Goal: Transaction & Acquisition: Purchase product/service

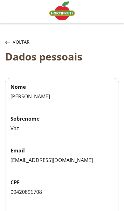
click at [15, 43] on span "Voltar" at bounding box center [21, 42] width 17 height 6
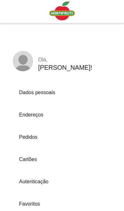
click at [44, 115] on link "Endereços" at bounding box center [53, 114] width 80 height 17
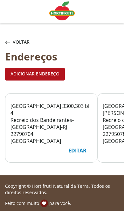
click at [80, 150] on div "Editar" at bounding box center [77, 151] width 28 height 12
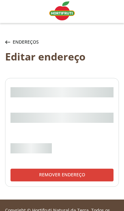
select select "***"
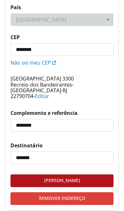
click at [70, 51] on input "********" at bounding box center [62, 50] width 103 height 12
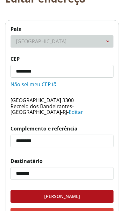
type input "*********"
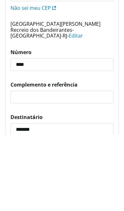
type input "****"
click at [78, 168] on input "Complemento e referência" at bounding box center [62, 174] width 103 height 12
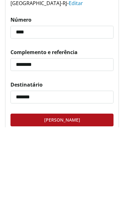
type input "********"
click at [84, 175] on input "*******" at bounding box center [62, 181] width 103 height 12
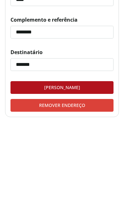
click at [93, 165] on div "Salvar endereço" at bounding box center [62, 171] width 103 height 12
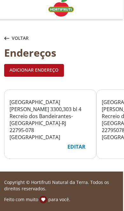
scroll to position [37, 0]
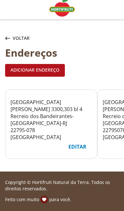
click at [9, 37] on icon "button" at bounding box center [7, 39] width 5 height 4
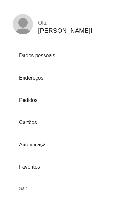
click at [27, 188] on div "Sair" at bounding box center [53, 188] width 80 height 15
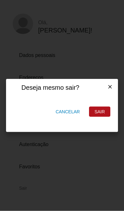
scroll to position [0, 0]
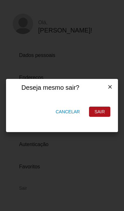
click at [106, 116] on div "Sair" at bounding box center [100, 112] width 21 height 10
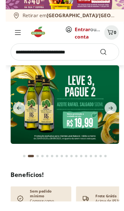
scroll to position [14, 0]
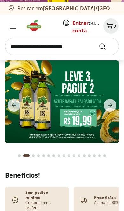
click at [77, 22] on link "Entrar" at bounding box center [81, 22] width 16 height 7
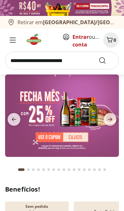
click at [88, 120] on img at bounding box center [62, 116] width 114 height 83
click at [78, 67] on input "search" at bounding box center [62, 61] width 114 height 18
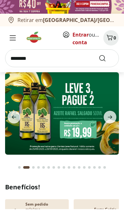
type input "********"
click at [106, 58] on button "Submit Search" at bounding box center [106, 61] width 15 height 8
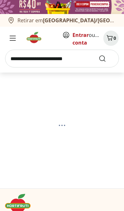
select select "**********"
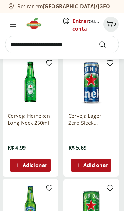
scroll to position [465, 0]
click at [36, 117] on p "Cerveja Heineken Long Neck 250ml" at bounding box center [31, 120] width 46 height 14
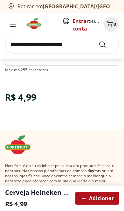
scroll to position [231, 0]
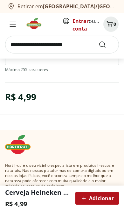
click at [104, 200] on span "Adicionar" at bounding box center [97, 199] width 34 height 8
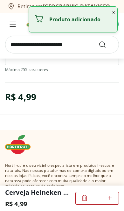
click at [109, 201] on icon at bounding box center [110, 198] width 8 height 8
click at [107, 202] on icon at bounding box center [110, 198] width 8 height 8
click at [106, 202] on icon at bounding box center [110, 198] width 8 height 8
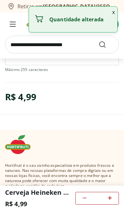
click at [106, 202] on icon at bounding box center [110, 198] width 8 height 8
click at [106, 203] on span at bounding box center [110, 198] width 8 height 8
click at [106, 202] on div "*" at bounding box center [98, 198] width 44 height 13
click at [104, 201] on input "*" at bounding box center [98, 198] width 18 height 7
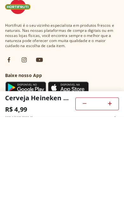
click at [110, 194] on span at bounding box center [110, 198] width 8 height 8
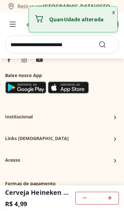
click at [109, 200] on icon at bounding box center [110, 198] width 8 height 8
click at [107, 200] on icon at bounding box center [110, 198] width 8 height 8
click at [107, 201] on icon at bounding box center [110, 198] width 8 height 8
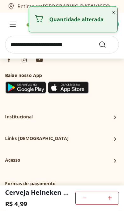
click at [106, 201] on icon at bounding box center [110, 198] width 8 height 8
click at [106, 200] on input "**" at bounding box center [98, 198] width 18 height 7
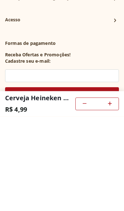
click at [107, 194] on span at bounding box center [110, 198] width 8 height 8
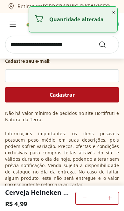
click at [110, 200] on icon at bounding box center [110, 198] width 8 height 8
click at [110, 199] on icon at bounding box center [110, 198] width 8 height 8
click at [108, 198] on icon at bounding box center [110, 198] width 8 height 8
click at [108, 197] on icon at bounding box center [110, 198] width 8 height 8
click at [107, 199] on icon at bounding box center [110, 198] width 8 height 8
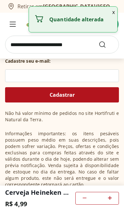
click at [106, 198] on icon at bounding box center [110, 198] width 8 height 8
type input "**"
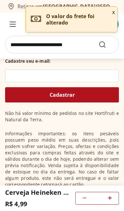
scroll to position [465, 0]
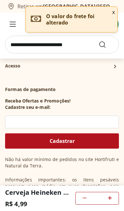
select select "**********"
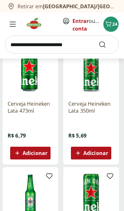
scroll to position [489, 0]
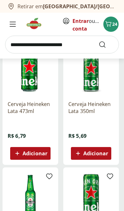
click at [92, 105] on p "Cerveja Heineken Lata 350ml" at bounding box center [92, 108] width 46 height 14
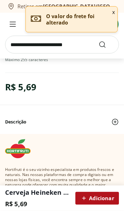
scroll to position [241, 0]
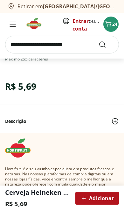
click at [109, 200] on span "Adicionar" at bounding box center [97, 199] width 34 height 8
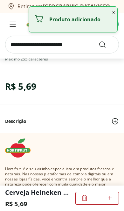
click at [108, 198] on icon at bounding box center [110, 198] width 8 height 8
click at [107, 202] on span at bounding box center [110, 198] width 8 height 8
click at [107, 202] on icon at bounding box center [110, 198] width 8 height 8
click at [106, 203] on div at bounding box center [110, 198] width 8 height 15
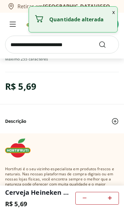
click at [106, 203] on span at bounding box center [110, 198] width 8 height 8
click at [107, 203] on div at bounding box center [110, 198] width 8 height 15
click at [107, 203] on span at bounding box center [110, 198] width 8 height 8
click at [106, 203] on div at bounding box center [110, 198] width 8 height 15
click at [106, 203] on div "**" at bounding box center [98, 198] width 44 height 13
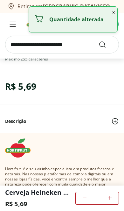
click at [105, 202] on input "**" at bounding box center [98, 198] width 18 height 7
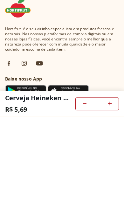
click at [110, 194] on icon at bounding box center [110, 198] width 8 height 8
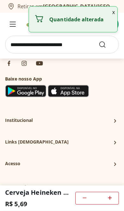
click at [110, 105] on div "Hortifruti é o seu vizinho especialista em produtos frescos e naturais. Nas nos…" at bounding box center [62, 122] width 114 height 248
click at [112, 199] on icon at bounding box center [110, 198] width 8 height 8
click at [108, 199] on icon at bounding box center [110, 198] width 8 height 8
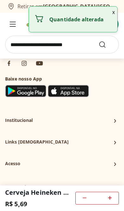
click at [108, 200] on icon at bounding box center [110, 198] width 8 height 8
click at [107, 201] on icon at bounding box center [110, 198] width 8 height 8
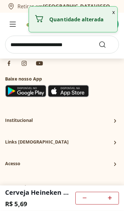
click at [107, 201] on icon at bounding box center [110, 198] width 8 height 8
click at [106, 199] on icon at bounding box center [110, 198] width 8 height 8
click at [106, 199] on input "**" at bounding box center [98, 198] width 18 height 7
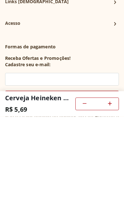
click at [109, 194] on icon at bounding box center [110, 198] width 8 height 8
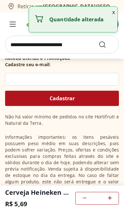
click at [109, 105] on button "Cadastrar" at bounding box center [62, 98] width 114 height 15
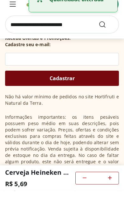
scroll to position [542, 0]
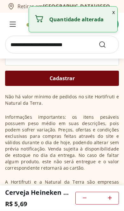
click at [111, 203] on div at bounding box center [110, 198] width 8 height 15
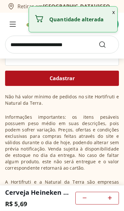
type input "**"
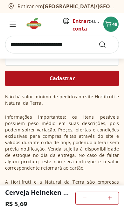
click at [35, 26] on img at bounding box center [36, 23] width 21 height 13
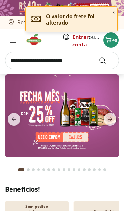
click at [113, 120] on icon "next" at bounding box center [110, 120] width 8 height 8
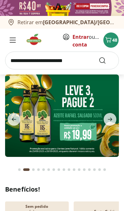
click at [108, 119] on icon "next" at bounding box center [110, 120] width 8 height 8
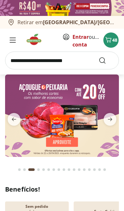
click at [111, 121] on icon "next" at bounding box center [110, 120] width 4 height 4
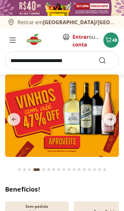
click at [110, 122] on icon "next" at bounding box center [110, 120] width 8 height 8
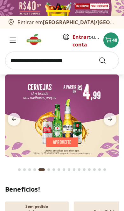
click at [80, 57] on input "search" at bounding box center [62, 61] width 114 height 18
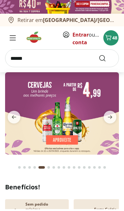
type input "*******"
click at [106, 58] on button "Submit Search" at bounding box center [106, 61] width 15 height 8
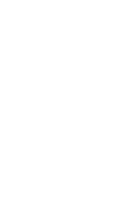
select select "**********"
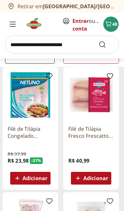
scroll to position [69, 0]
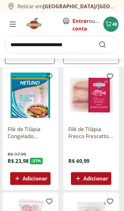
click at [110, 20] on icon "Carrinho" at bounding box center [109, 24] width 8 height 8
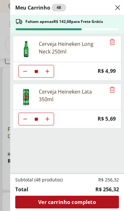
click at [120, 5] on use "Close" at bounding box center [118, 8] width 8 height 8
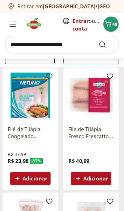
click at [34, 25] on img at bounding box center [36, 23] width 21 height 13
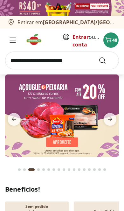
click at [112, 121] on icon "next" at bounding box center [110, 120] width 8 height 8
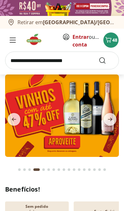
click at [115, 122] on span "next" at bounding box center [110, 119] width 13 height 13
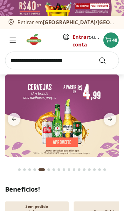
click at [111, 121] on icon "next" at bounding box center [110, 120] width 4 height 4
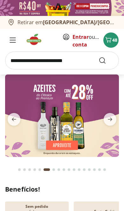
click at [113, 122] on icon "next" at bounding box center [110, 120] width 8 height 8
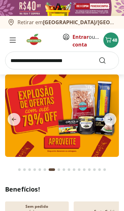
click at [81, 119] on img at bounding box center [62, 116] width 114 height 83
select select "**********"
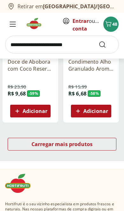
click at [87, 144] on span "Carregar mais produtos" at bounding box center [63, 144] width 62 height 5
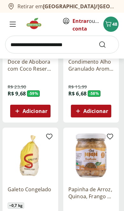
scroll to position [761, 0]
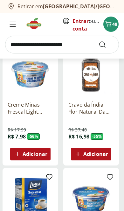
scroll to position [375, 0]
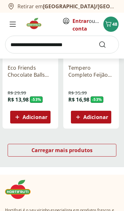
click at [85, 149] on span "Carregar mais produtos" at bounding box center [63, 150] width 62 height 5
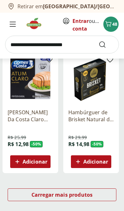
scroll to position [743, 0]
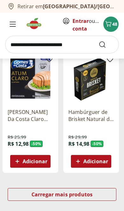
click at [51, 193] on span "Carregar mais produtos" at bounding box center [63, 194] width 62 height 5
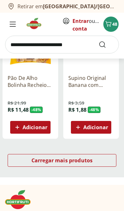
scroll to position [791, 0]
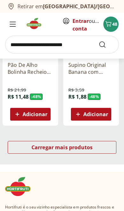
click at [82, 146] on span "Carregar mais produtos" at bounding box center [63, 147] width 62 height 5
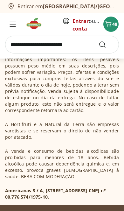
click at [99, 196] on p "Americanas S / A, [STREET_ADDRESS] CNPJ nº 00.776.574/1975-10." at bounding box center [62, 194] width 114 height 13
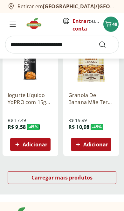
scroll to position [761, 0]
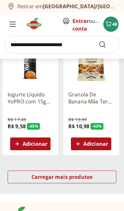
click at [91, 178] on span "Carregar mais produtos" at bounding box center [63, 177] width 62 height 5
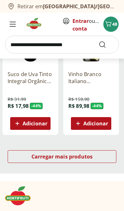
scroll to position [782, 0]
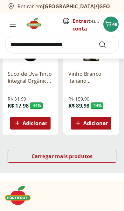
click at [95, 157] on div "Carregar mais produtos" at bounding box center [62, 156] width 109 height 13
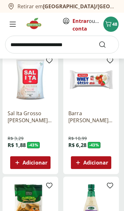
scroll to position [492, 0]
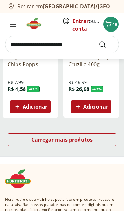
click at [96, 141] on div "Carregar mais produtos" at bounding box center [62, 140] width 109 height 13
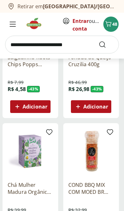
scroll to position [798, 0]
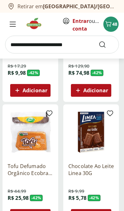
scroll to position [312, 0]
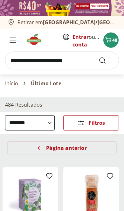
select select "**********"
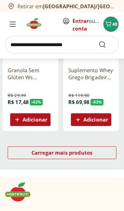
scroll to position [785, 0]
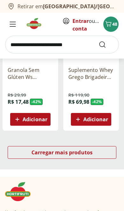
click at [98, 153] on div "Carregar mais produtos" at bounding box center [62, 152] width 109 height 13
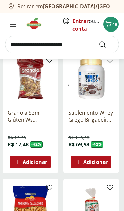
click at [90, 87] on img at bounding box center [92, 79] width 46 height 46
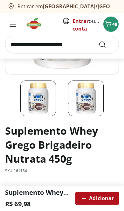
scroll to position [122, 0]
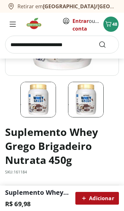
click at [87, 98] on img at bounding box center [86, 100] width 36 height 36
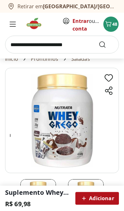
scroll to position [20, 0]
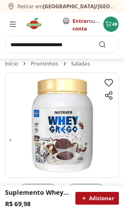
click at [74, 136] on img at bounding box center [62, 126] width 114 height 106
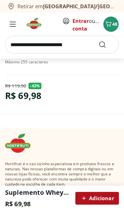
scroll to position [293, 0]
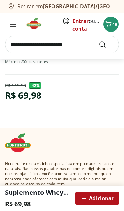
click at [104, 198] on span "Adicionar" at bounding box center [97, 199] width 34 height 8
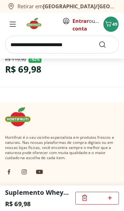
click at [115, 22] on span "49" at bounding box center [115, 24] width 5 height 6
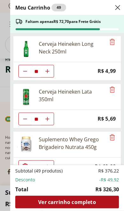
scroll to position [320, 0]
click at [49, 116] on button "Aumentar Quantidade" at bounding box center [47, 119] width 13 height 13
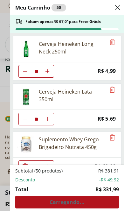
click at [44, 120] on button "Aumentar Quantidade" at bounding box center [47, 119] width 13 height 13
click at [49, 120] on icon "Aumentar Quantidade" at bounding box center [47, 119] width 5 height 5
click at [48, 119] on icon "Aumentar Quantidade" at bounding box center [47, 119] width 5 height 5
click at [47, 121] on icon "Aumentar Quantidade" at bounding box center [47, 119] width 5 height 5
click at [48, 120] on icon "Aumentar Quantidade" at bounding box center [47, 119] width 5 height 5
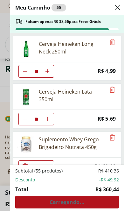
click at [46, 120] on icon "Aumentar Quantidade" at bounding box center [47, 119] width 5 height 5
click at [48, 122] on button "Aumentar Quantidade" at bounding box center [47, 119] width 13 height 13
click at [44, 121] on button "Aumentar Quantidade" at bounding box center [47, 119] width 13 height 13
click at [48, 122] on button "Aumentar Quantidade" at bounding box center [47, 119] width 13 height 13
click at [47, 121] on icon "Aumentar Quantidade" at bounding box center [47, 119] width 5 height 5
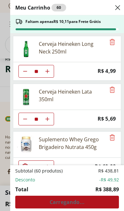
click at [47, 121] on icon "Aumentar Quantidade" at bounding box center [47, 119] width 5 height 5
type input "**"
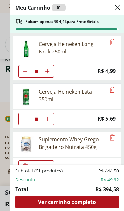
click at [120, 7] on icon "Close" at bounding box center [118, 8] width 8 height 8
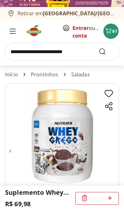
scroll to position [0, 0]
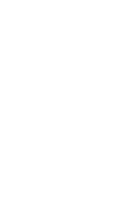
scroll to position [743, 0]
select select "**********"
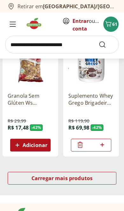
click at [54, 178] on span "Carregar mais produtos" at bounding box center [63, 178] width 62 height 5
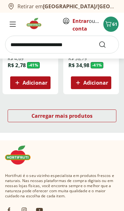
scroll to position [1348, 0]
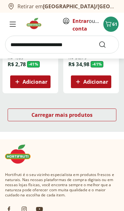
click at [92, 113] on span "Carregar mais produtos" at bounding box center [63, 115] width 62 height 5
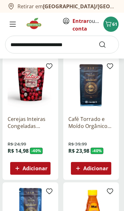
scroll to position [1140, 0]
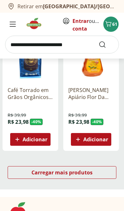
click at [69, 170] on span "Carregar mais produtos" at bounding box center [63, 172] width 62 height 5
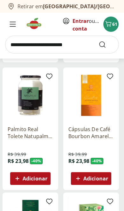
scroll to position [1378, 0]
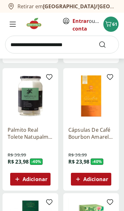
click at [45, 179] on span "Adicionar" at bounding box center [35, 179] width 25 height 5
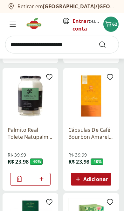
click at [44, 179] on icon at bounding box center [42, 179] width 8 height 8
type input "*"
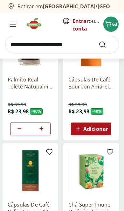
scroll to position [678, 0]
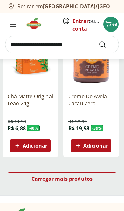
click at [77, 179] on span "Carregar mais produtos" at bounding box center [63, 179] width 62 height 5
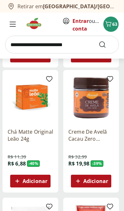
scroll to position [1248, 0]
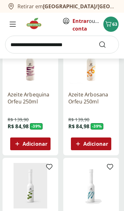
scroll to position [910, 0]
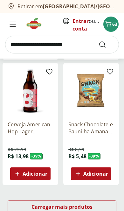
click at [50, 207] on span "Carregar mais produtos" at bounding box center [63, 207] width 62 height 5
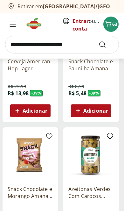
scroll to position [1320, 0]
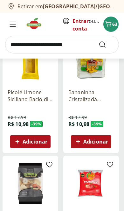
scroll to position [772, 0]
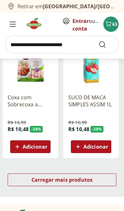
click at [36, 182] on span "Carregar mais produtos" at bounding box center [63, 180] width 62 height 5
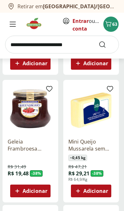
scroll to position [1383, 0]
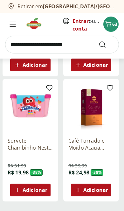
scroll to position [1240, 0]
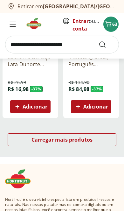
scroll to position [1328, 0]
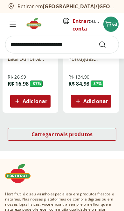
click at [33, 132] on span "Carregar mais produtos" at bounding box center [63, 134] width 62 height 5
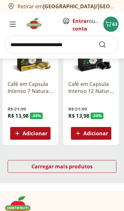
click at [40, 166] on span "Carregar mais produtos" at bounding box center [63, 166] width 62 height 5
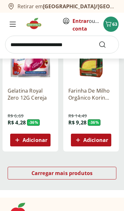
scroll to position [1341, 0]
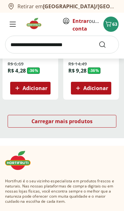
click at [31, 123] on div "Carregar mais produtos" at bounding box center [62, 121] width 109 height 13
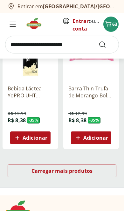
click at [27, 171] on div "Carregar mais produtos" at bounding box center [62, 171] width 109 height 13
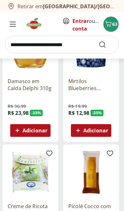
scroll to position [1174, 0]
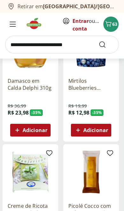
click at [42, 42] on input "search" at bounding box center [62, 45] width 114 height 18
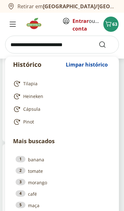
scroll to position [1155, 0]
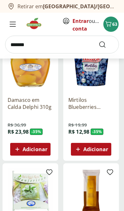
type input "*******"
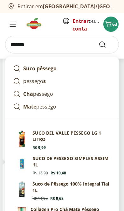
click at [103, 46] on icon "Submit Search" at bounding box center [103, 45] width 8 height 8
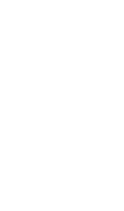
scroll to position [11, 0]
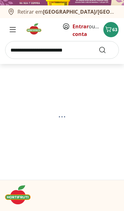
select select "**********"
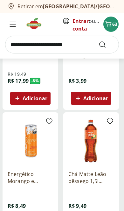
scroll to position [415, 0]
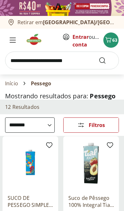
select select "**********"
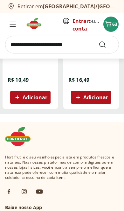
scroll to position [774, 0]
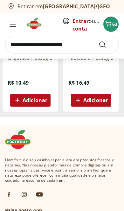
click at [20, 48] on input "search" at bounding box center [62, 45] width 114 height 18
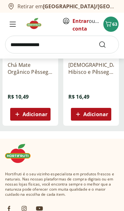
type input "**********"
click at [106, 44] on button "Submit Search" at bounding box center [106, 45] width 15 height 8
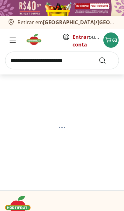
select select "**********"
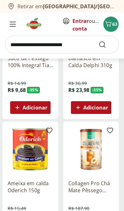
scroll to position [399, 0]
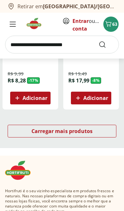
click at [29, 131] on div "Carregar mais produtos" at bounding box center [62, 131] width 109 height 13
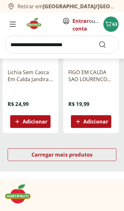
scroll to position [815, 0]
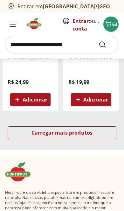
click at [30, 133] on div "Carregar mais produtos" at bounding box center [62, 133] width 109 height 13
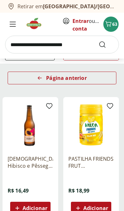
scroll to position [75, 0]
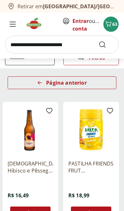
click at [112, 25] on icon "Carrinho" at bounding box center [109, 24] width 8 height 8
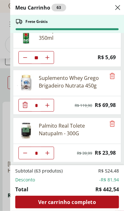
scroll to position [62, 0]
click at [48, 154] on icon "Aumentar Quantidade" at bounding box center [47, 153] width 5 height 5
type input "*"
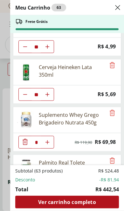
scroll to position [24, 0]
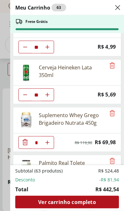
click at [48, 191] on use "Aumentar Quantidade" at bounding box center [47, 190] width 5 height 5
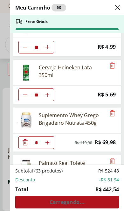
type input "*"
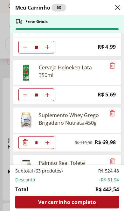
scroll to position [99, 0]
click at [92, 203] on span "Ver carrinho completo" at bounding box center [67, 202] width 58 height 5
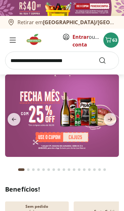
click at [112, 43] on icon "Carrinho" at bounding box center [109, 40] width 8 height 8
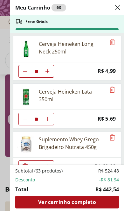
click at [95, 204] on span "Ver carrinho completo" at bounding box center [67, 202] width 58 height 5
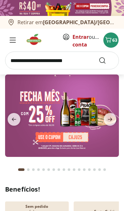
click at [29, 62] on input "search" at bounding box center [62, 61] width 114 height 18
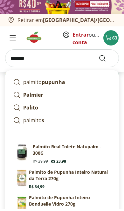
type input "*******"
click at [106, 58] on button "Submit Search" at bounding box center [106, 61] width 15 height 8
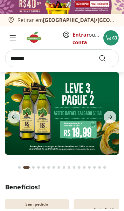
scroll to position [2, 0]
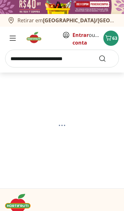
select select "**********"
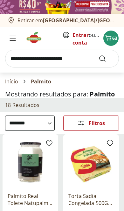
type input "*"
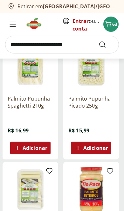
scroll to position [601, 0]
click at [40, 21] on img at bounding box center [36, 23] width 21 height 13
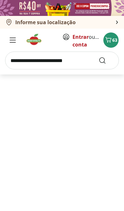
type input "*"
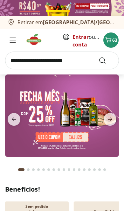
click at [109, 119] on icon "next" at bounding box center [110, 120] width 8 height 8
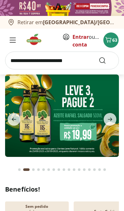
click at [110, 120] on icon "next" at bounding box center [110, 120] width 4 height 4
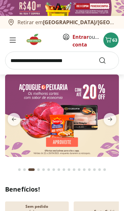
click at [110, 120] on icon "next" at bounding box center [110, 120] width 4 height 4
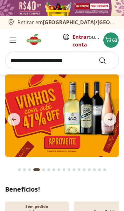
click at [29, 63] on input "search" at bounding box center [62, 61] width 114 height 18
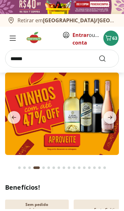
type input "******"
click at [106, 58] on button "Submit Search" at bounding box center [106, 61] width 15 height 8
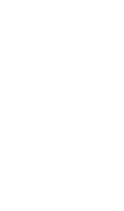
scroll to position [2, 0]
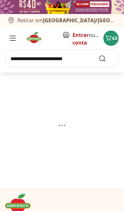
select select "**********"
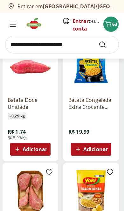
scroll to position [474, 0]
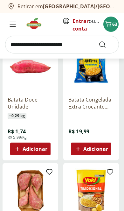
click at [106, 150] on span "Adicionar" at bounding box center [96, 149] width 25 height 5
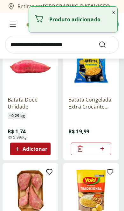
click at [104, 150] on icon at bounding box center [102, 149] width 8 height 8
click at [102, 149] on icon at bounding box center [102, 149] width 4 height 4
type input "*"
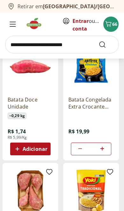
click at [109, 25] on icon "Carrinho" at bounding box center [109, 24] width 8 height 8
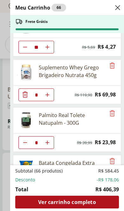
scroll to position [485, 0]
click at [41, 200] on span "Ver carrinho completo" at bounding box center [67, 202] width 58 height 5
